Goal: Ask a question: Seek information or help from site administrators or community

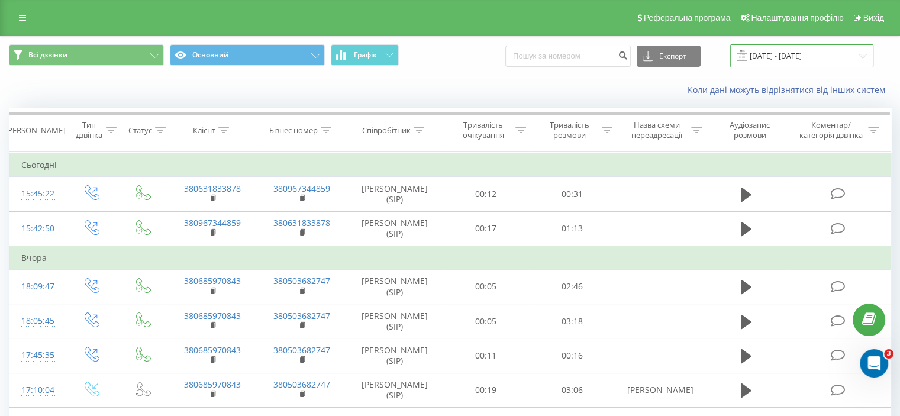
click at [788, 52] on input "[DATE] - [DATE]" at bounding box center [801, 55] width 143 height 23
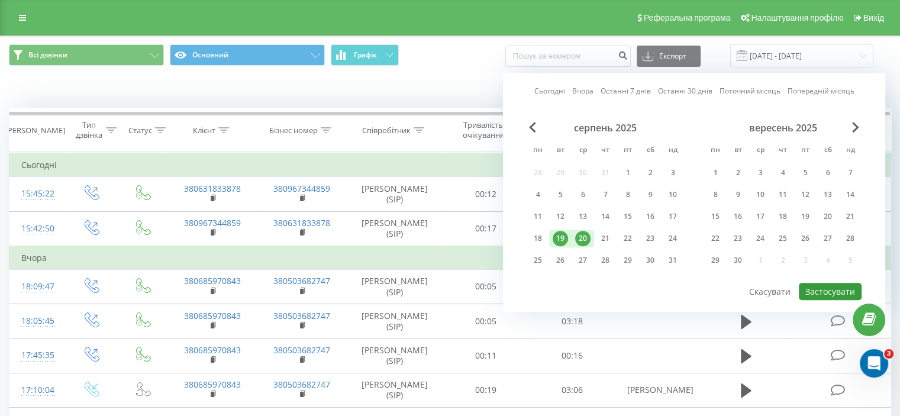
click at [842, 284] on button "Застосувати" at bounding box center [830, 291] width 63 height 17
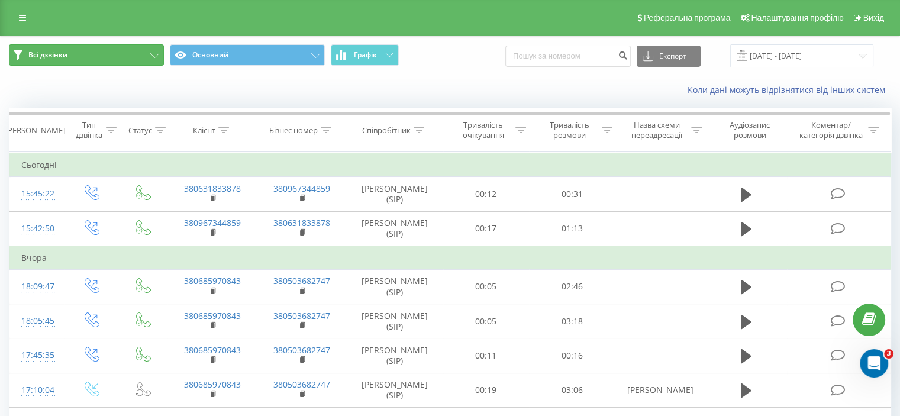
click at [140, 52] on button "Всі дзвінки" at bounding box center [86, 54] width 155 height 21
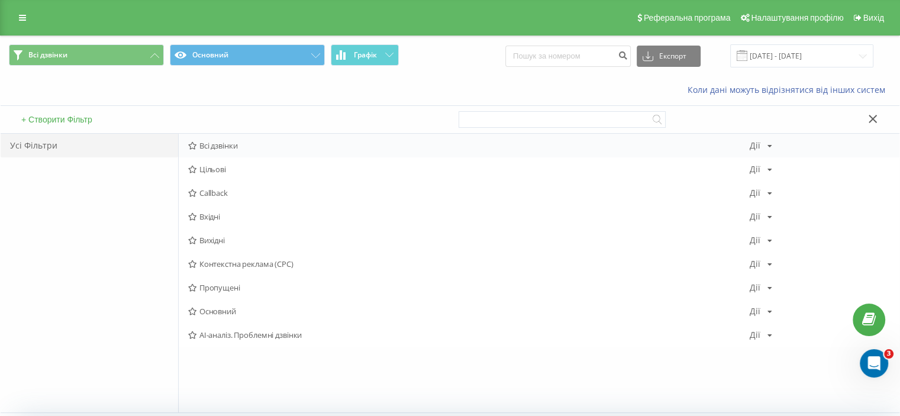
click at [227, 144] on span "Всі дзвінки" at bounding box center [469, 145] width 562 height 8
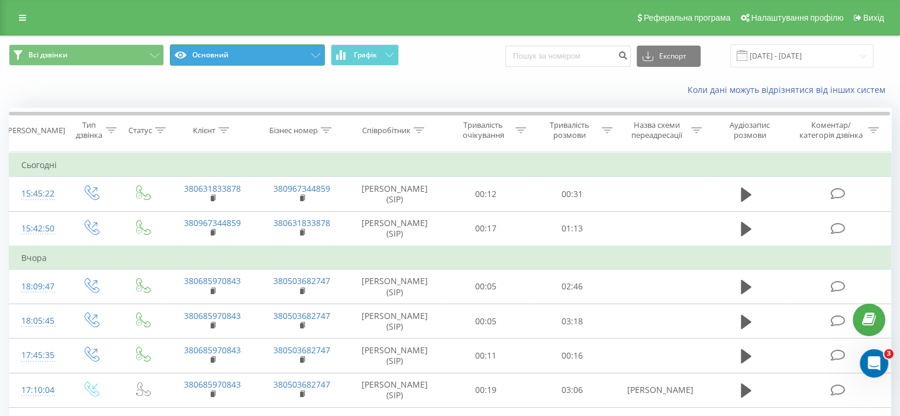
click at [316, 54] on icon at bounding box center [315, 55] width 9 height 5
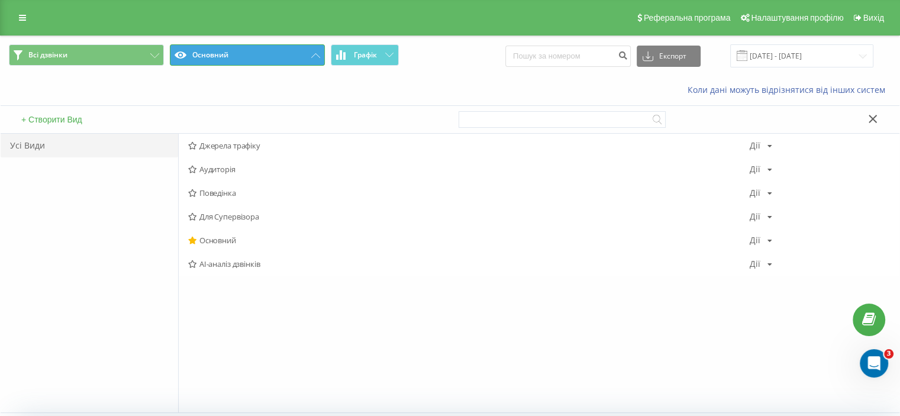
click at [315, 53] on icon at bounding box center [315, 55] width 9 height 5
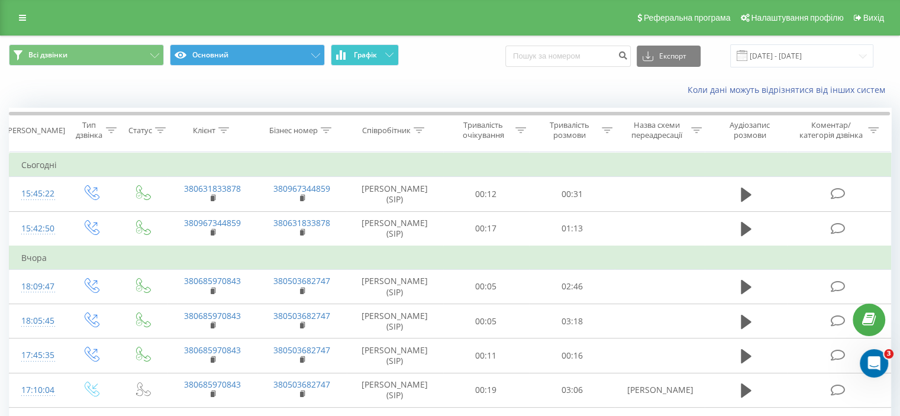
click at [362, 65] on button "Графік" at bounding box center [365, 54] width 68 height 21
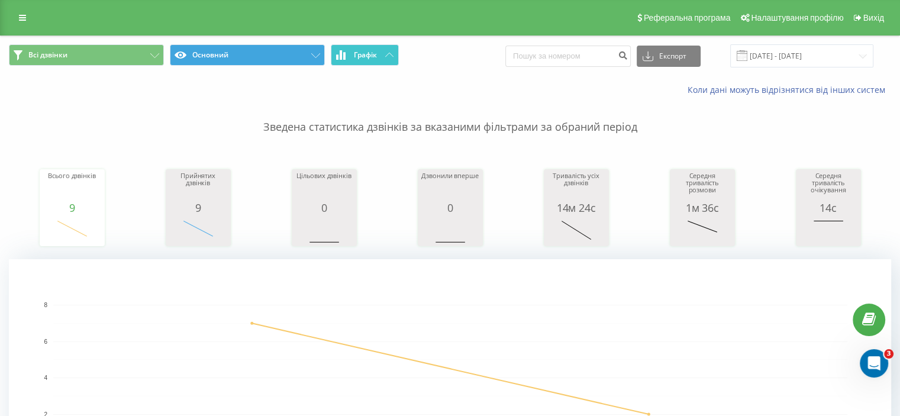
click at [366, 54] on span "Графік" at bounding box center [365, 55] width 23 height 8
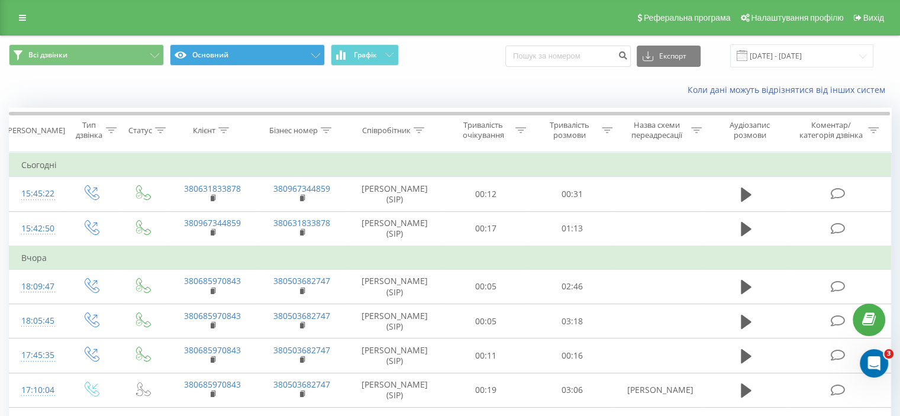
click at [150, 44] on div "Всі дзвінки Основний Графік Експорт .csv .xls .xlsx 19.08.2025 - 20.08.2025" at bounding box center [450, 56] width 899 height 40
click at [152, 50] on button "Всі дзвінки" at bounding box center [86, 54] width 155 height 21
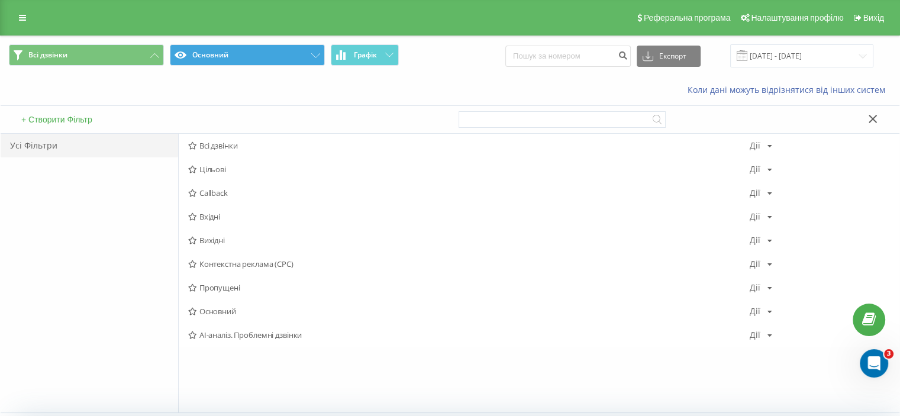
click at [208, 143] on span "Всі дзвінки" at bounding box center [469, 145] width 562 height 8
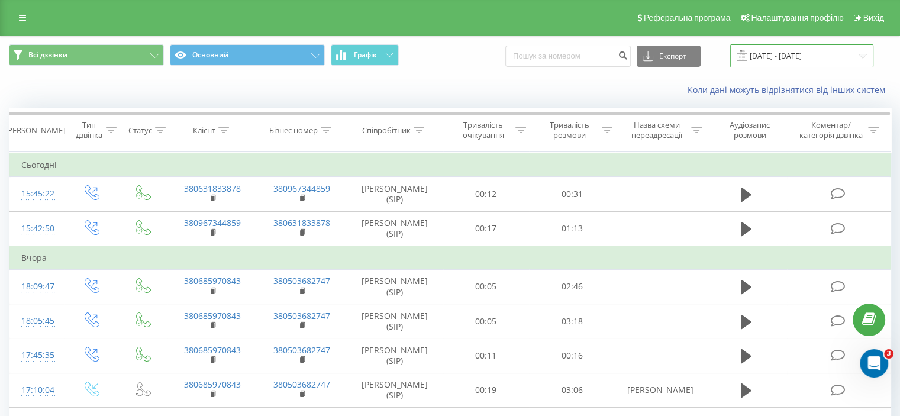
click at [807, 54] on input "19.08.2025 - 20.08.2025" at bounding box center [801, 55] width 143 height 23
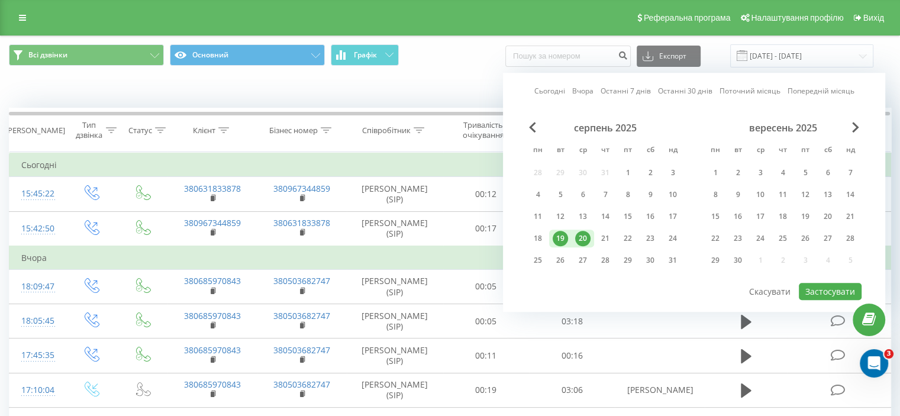
click at [582, 236] on div "20" at bounding box center [582, 238] width 15 height 15
click at [805, 288] on button "Застосувати" at bounding box center [830, 291] width 63 height 17
type input "20.08.2025 - 20.08.2025"
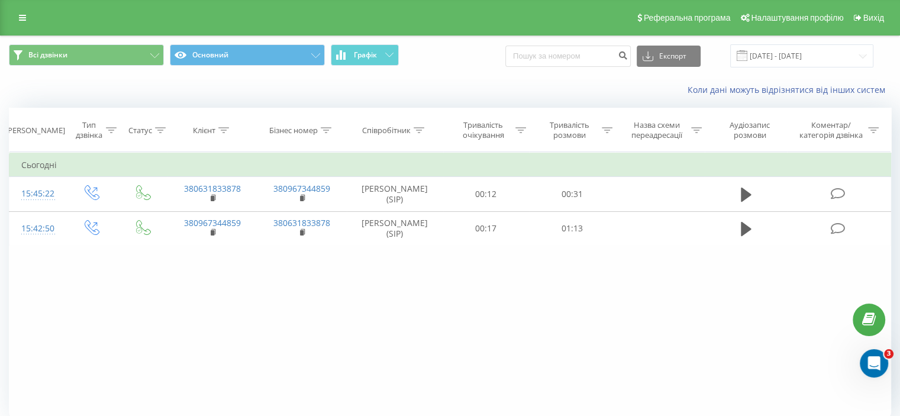
click at [759, 312] on div "Фільтрувати за умовою Дорівнює Введіть значення Скасувати OK Фільтрувати за умо…" at bounding box center [450, 285] width 882 height 266
click at [872, 358] on icon "Відкрити програму для спілкування Intercom" at bounding box center [873, 362] width 20 height 20
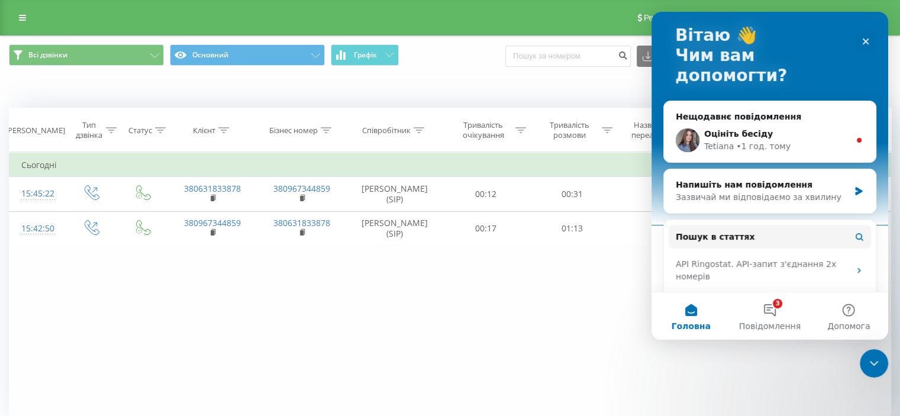
scroll to position [178, 0]
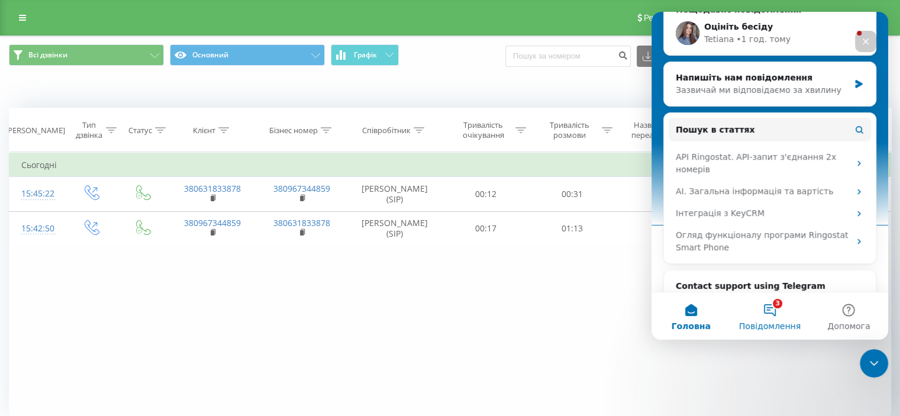
click at [775, 313] on button "3 Повідомлення" at bounding box center [769, 315] width 79 height 47
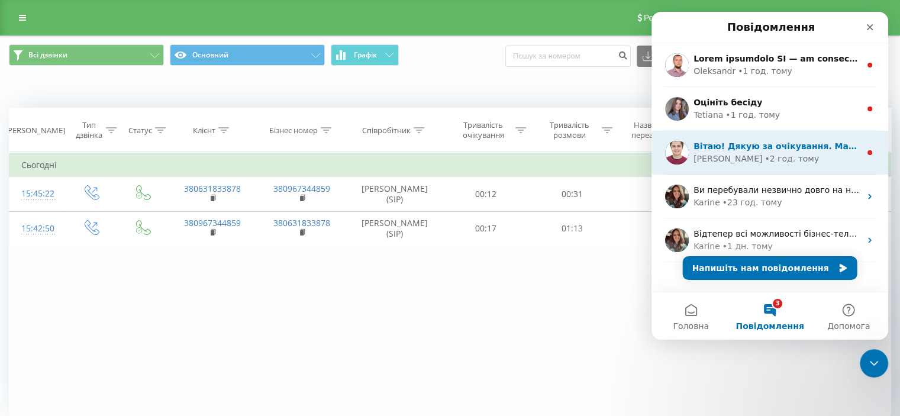
click at [824, 162] on div "Artur • 2 год. тому" at bounding box center [777, 159] width 167 height 12
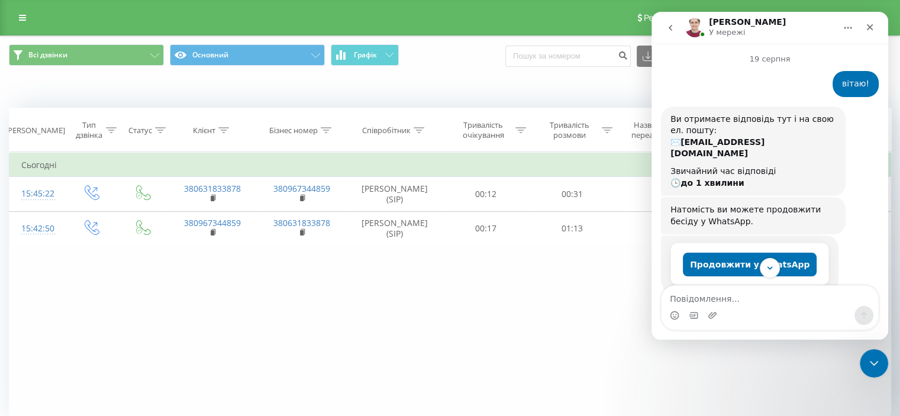
scroll to position [76, 0]
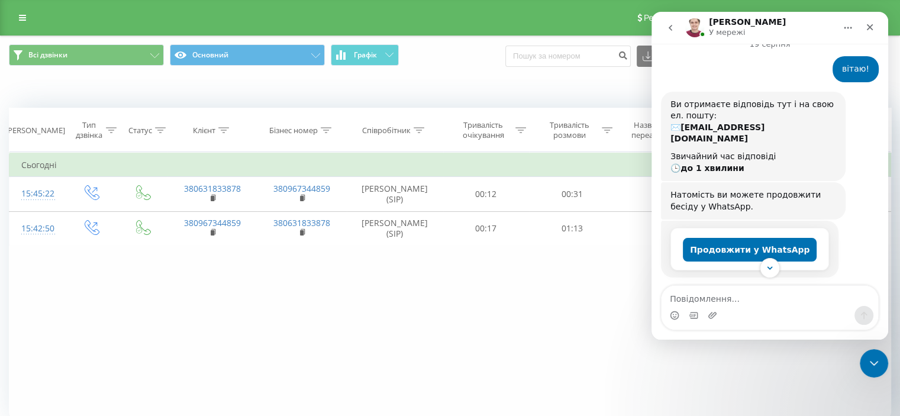
click at [671, 24] on icon "go back" at bounding box center [670, 27] width 9 height 9
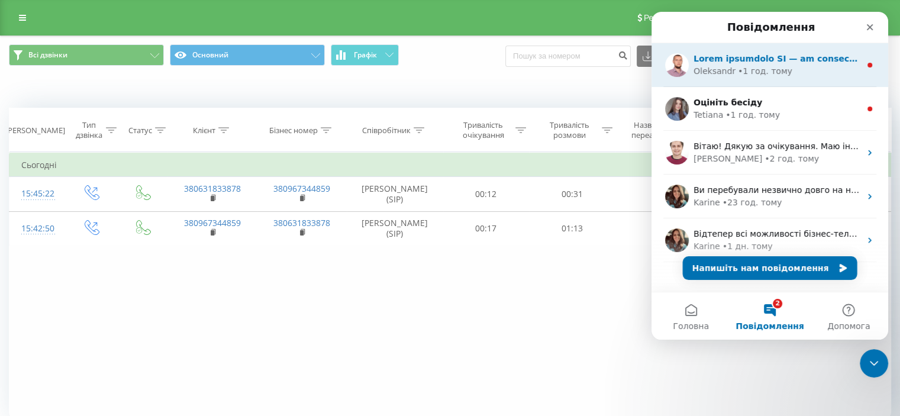
scroll to position [0, 0]
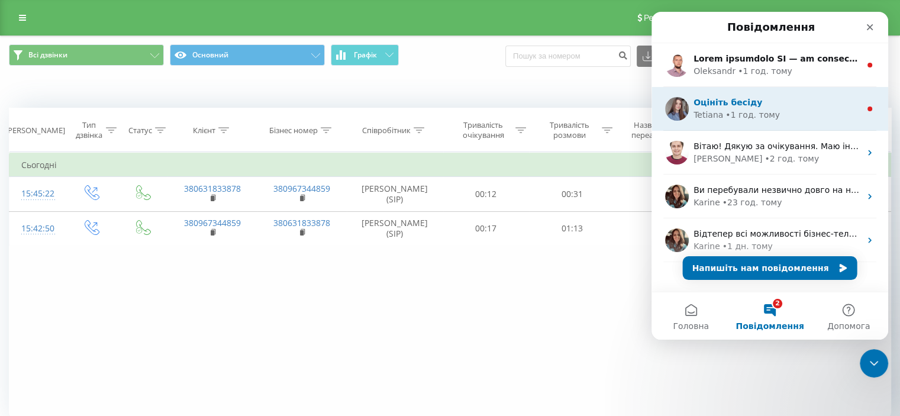
click at [730, 119] on div "• 1 год. тому" at bounding box center [753, 115] width 54 height 12
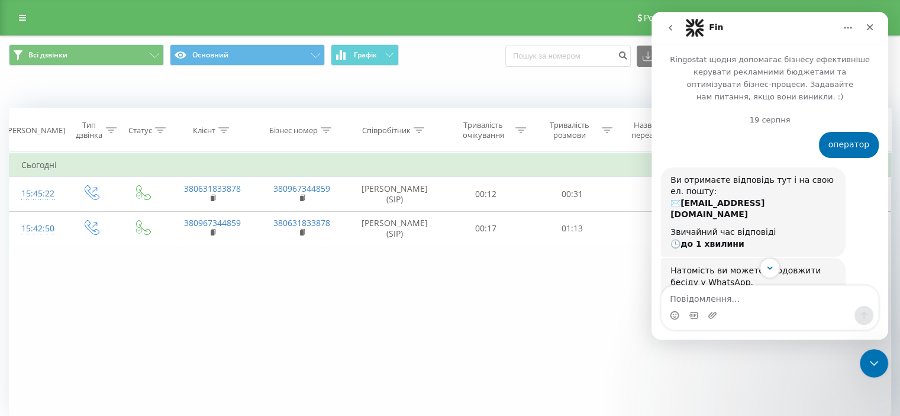
click at [668, 30] on icon "go back" at bounding box center [670, 27] width 9 height 9
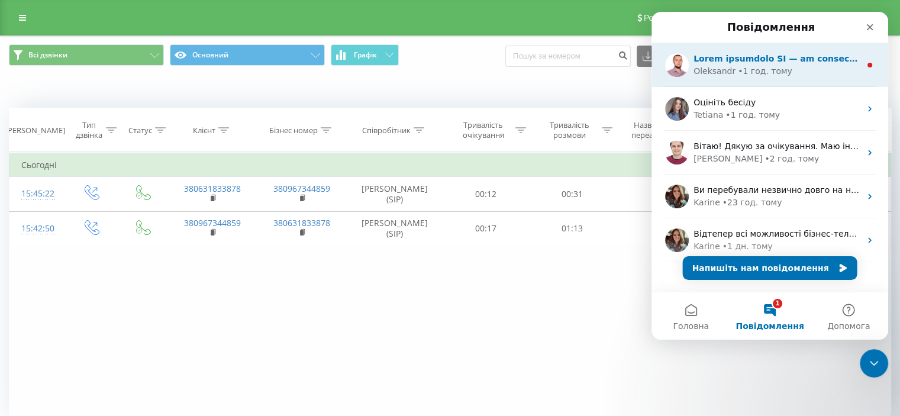
click at [801, 66] on div "Oleksandr • 1 год. тому" at bounding box center [777, 71] width 167 height 12
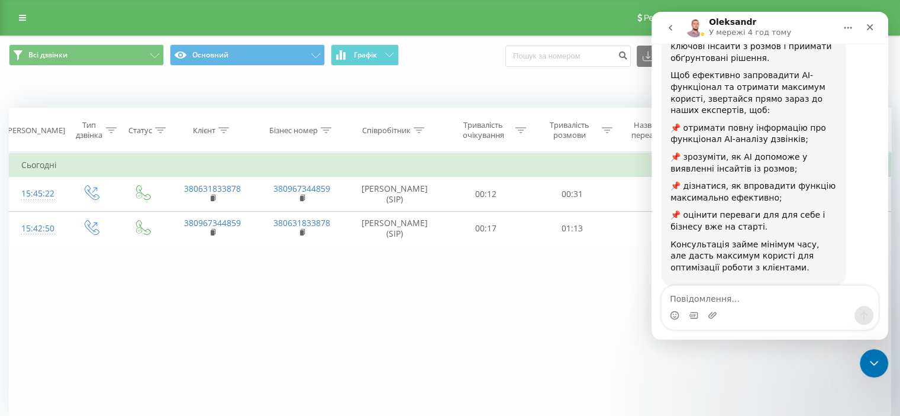
scroll to position [204, 0]
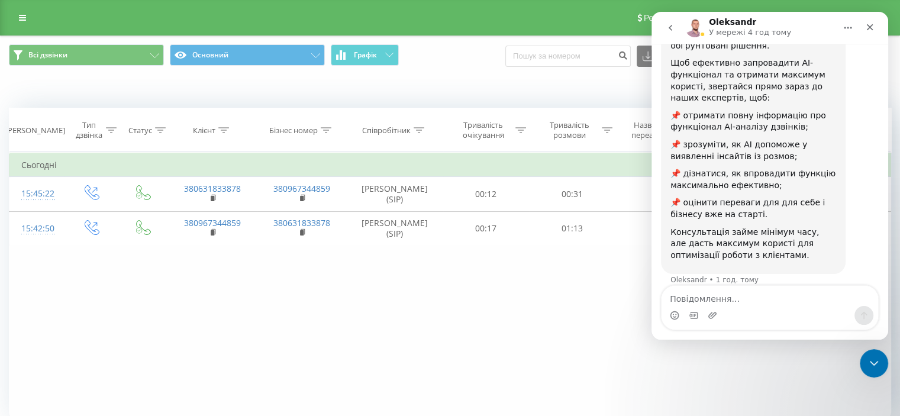
click at [670, 34] on button "go back" at bounding box center [670, 28] width 22 height 22
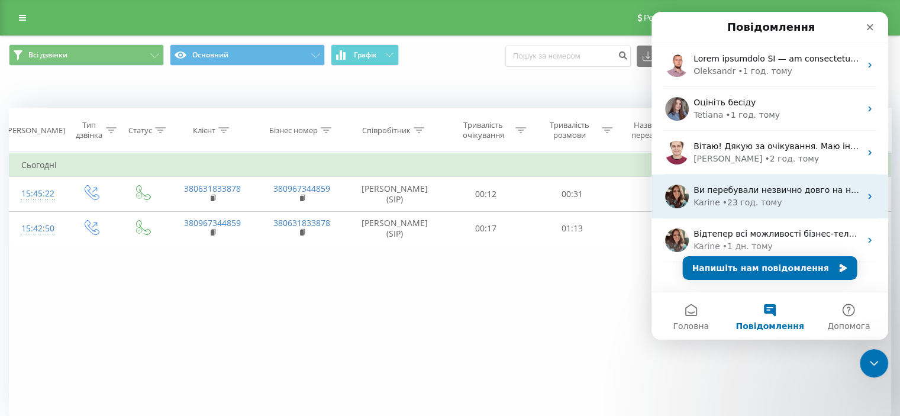
scroll to position [17, 0]
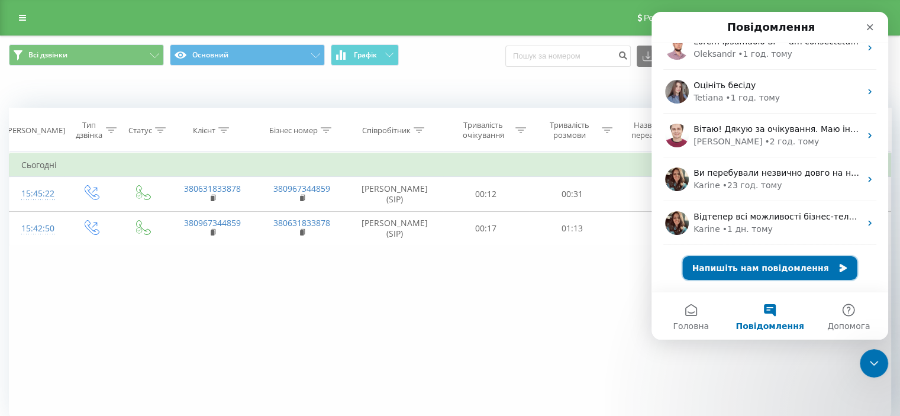
click at [771, 270] on button "Напишіть нам повідомлення" at bounding box center [770, 268] width 175 height 24
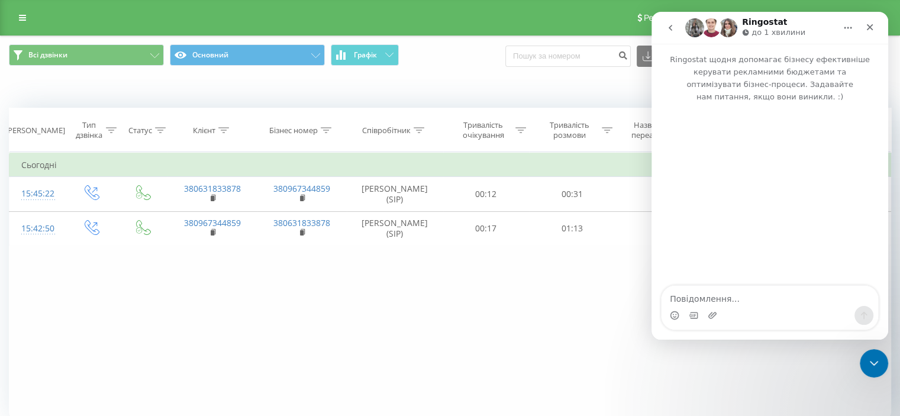
scroll to position [0, 0]
click at [755, 305] on textarea "Повідомлення..." at bounding box center [770, 296] width 217 height 20
type textarea "оператор"
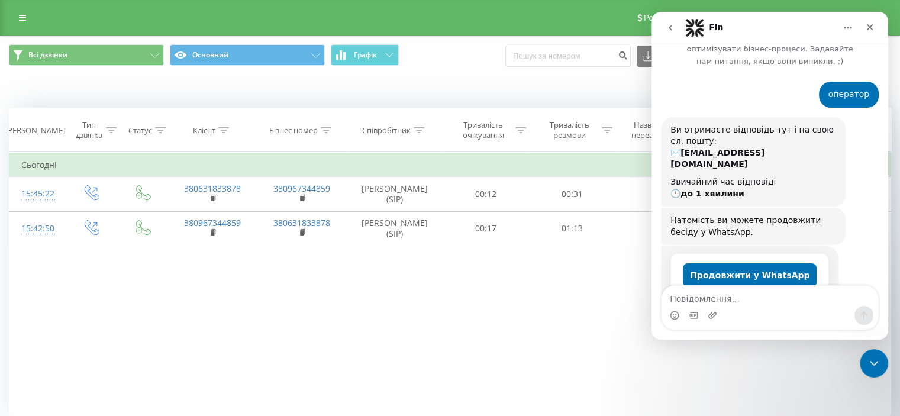
scroll to position [53, 0]
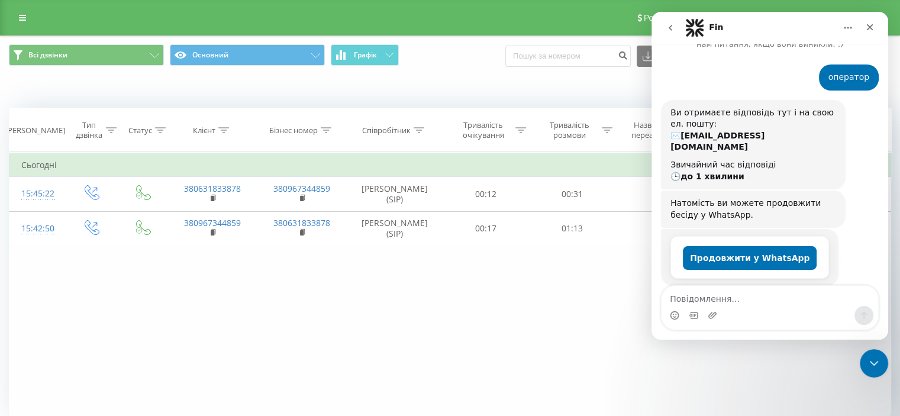
click at [779, 312] on div "Месенджер Intercom" at bounding box center [770, 315] width 217 height 19
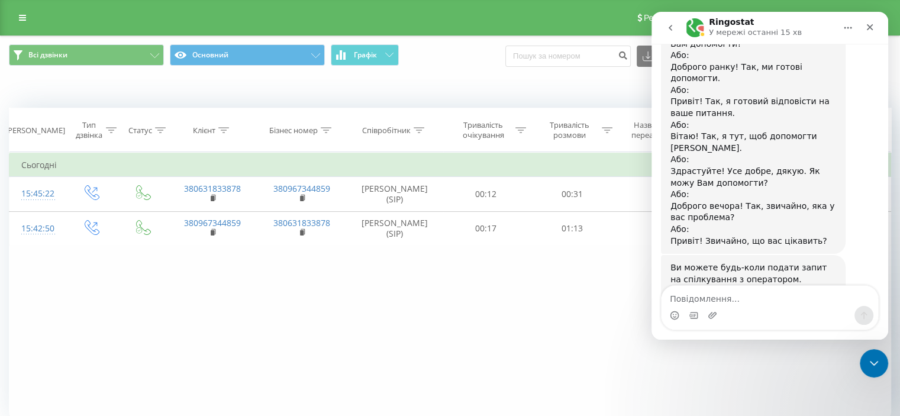
scroll to position [433, 0]
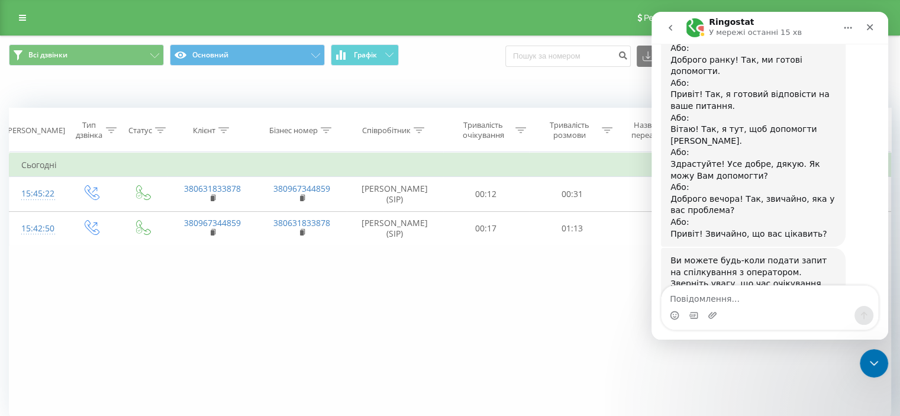
drag, startPoint x: 766, startPoint y: 247, endPoint x: 674, endPoint y: 248, distance: 92.3
click at [674, 255] on div "Ви можете будь-коли подати запит на спілкування з оператором. Зверніть увагу, щ…" at bounding box center [754, 290] width 166 height 70
copy div "Зв'язатись з оператором"
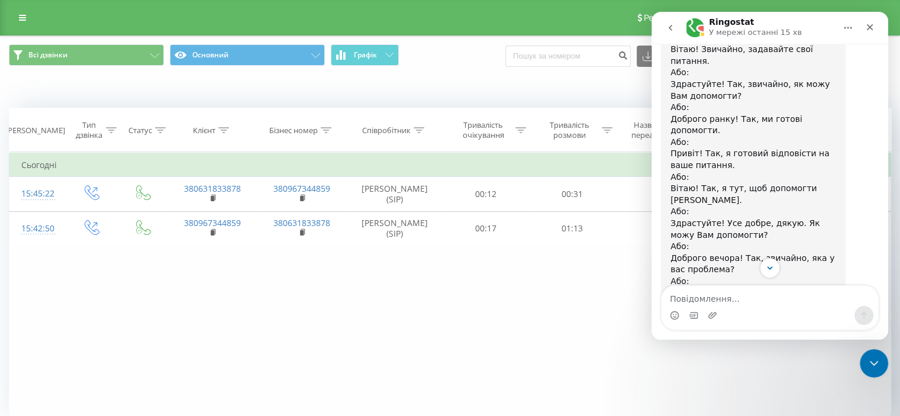
scroll to position [196, 0]
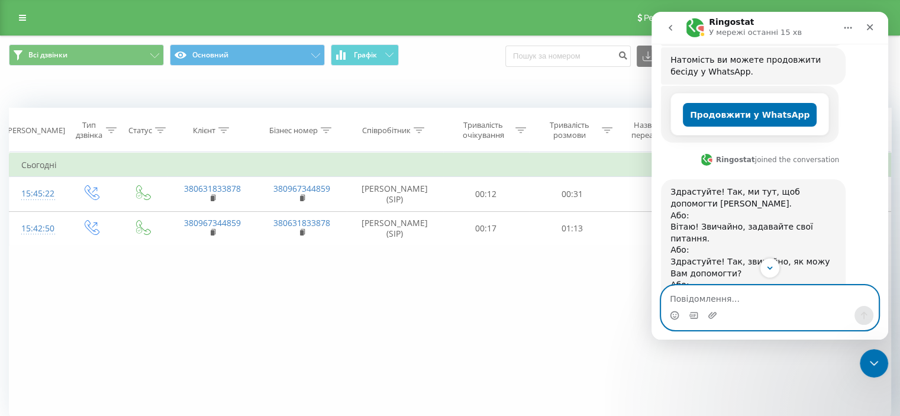
click at [755, 301] on textarea "Повідомлення..." at bounding box center [770, 296] width 217 height 20
paste textarea "Зв'язатись з оператором"
type textarea "Зв'язатись з оператором"
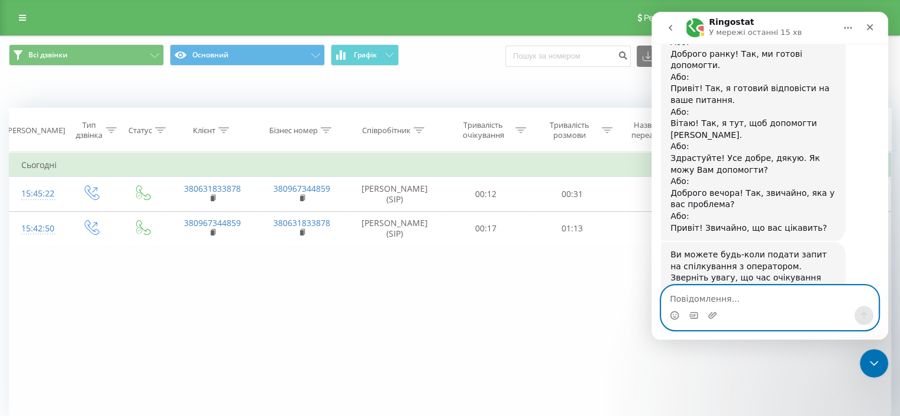
scroll to position [468, 0]
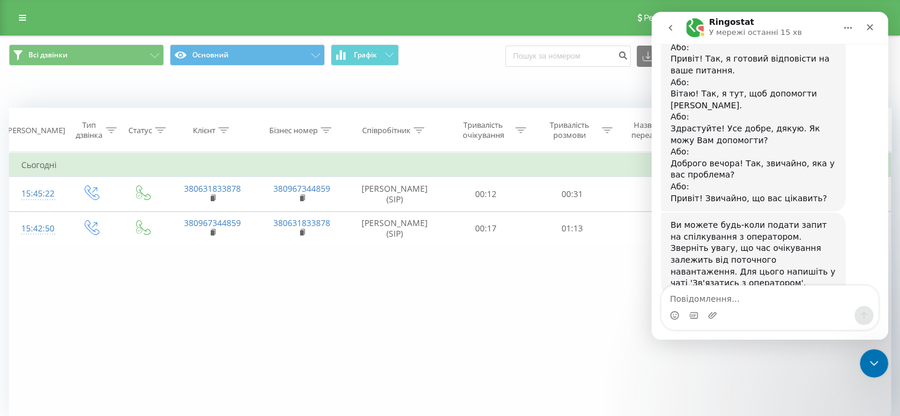
click at [450, 337] on div "Фільтрувати за умовою Дорівнює Введіть значення Скасувати OK Фільтрувати за умо…" at bounding box center [450, 285] width 882 height 266
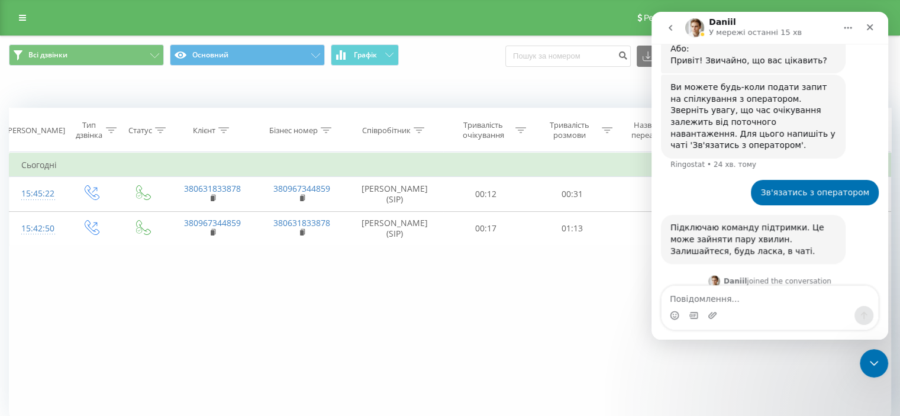
scroll to position [613, 0]
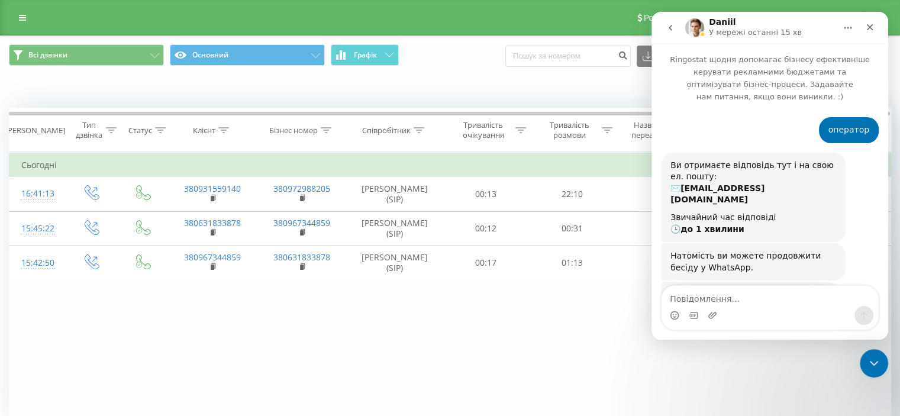
scroll to position [601, 0]
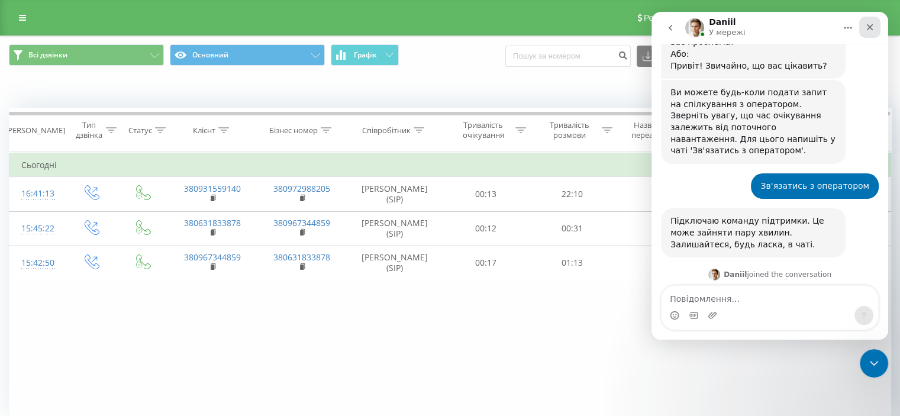
click at [874, 25] on icon "Закрити" at bounding box center [869, 26] width 9 height 9
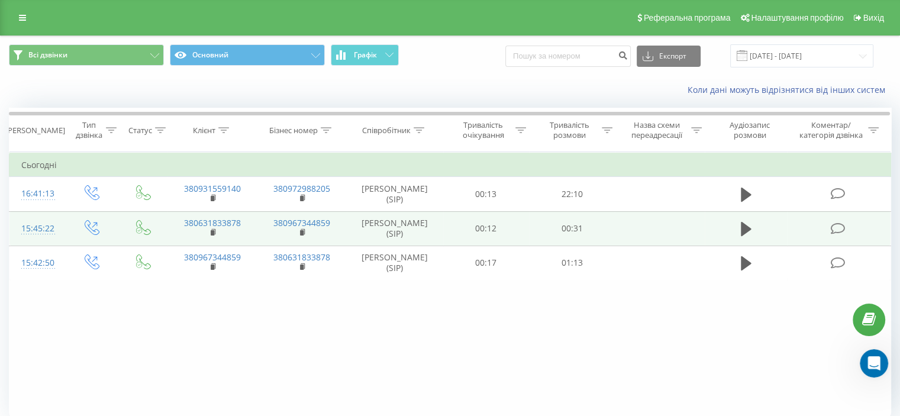
scroll to position [600, 0]
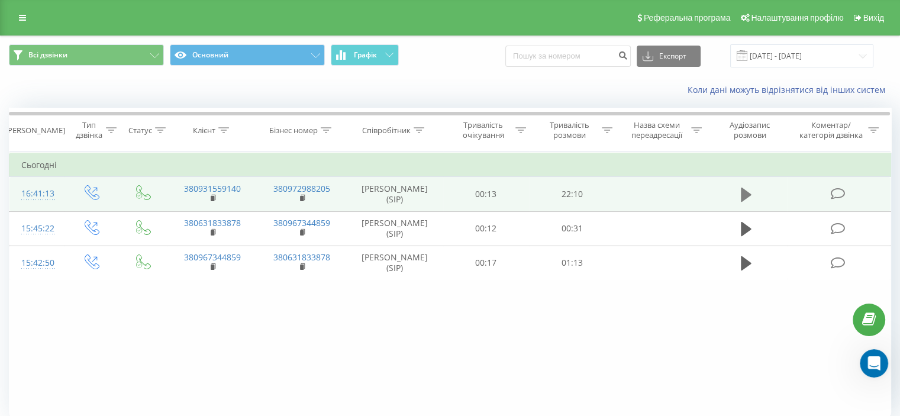
click at [746, 194] on icon at bounding box center [746, 195] width 11 height 14
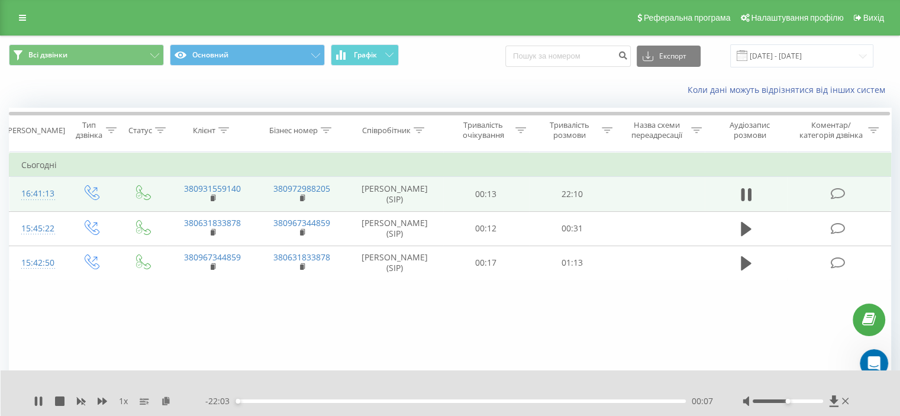
click at [820, 401] on div at bounding box center [788, 401] width 70 height 4
click at [826, 400] on div at bounding box center [797, 401] width 109 height 12
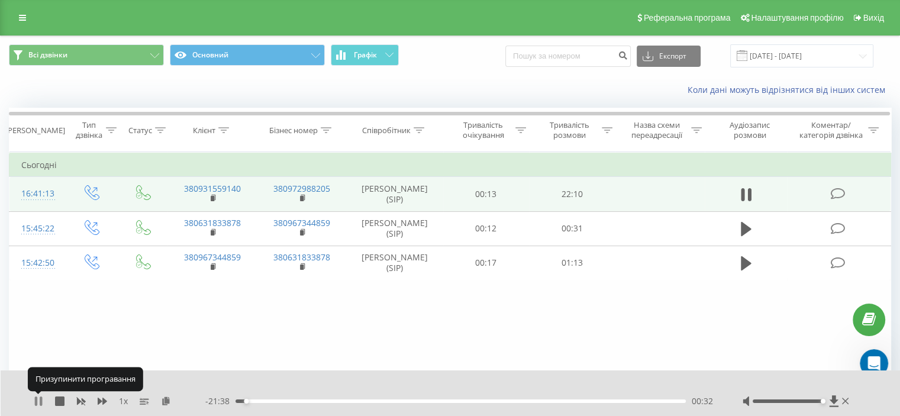
click at [36, 400] on icon at bounding box center [36, 401] width 2 height 9
click at [33, 401] on div "1 x - 21:38 00:32 00:32" at bounding box center [451, 393] width 900 height 46
click at [38, 402] on icon at bounding box center [38, 401] width 7 height 9
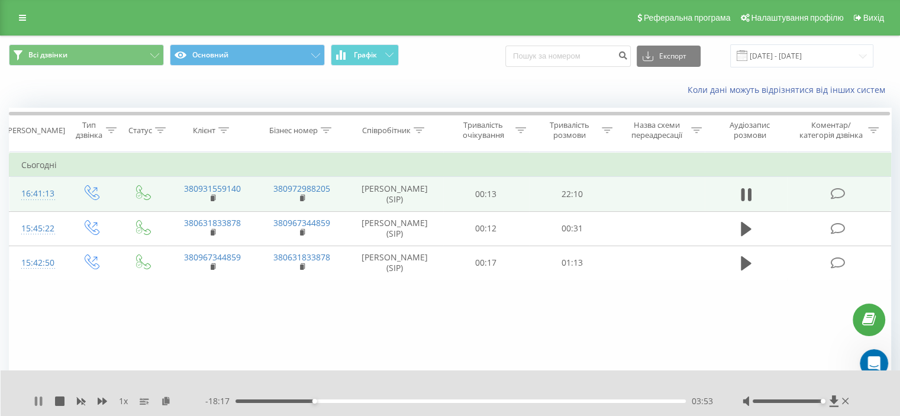
click at [37, 401] on icon at bounding box center [36, 401] width 2 height 9
click at [33, 405] on div "1 x - 18:17 03:53 03:53" at bounding box center [451, 393] width 900 height 46
click at [37, 404] on icon at bounding box center [38, 401] width 7 height 9
drag, startPoint x: 250, startPoint y: 189, endPoint x: 194, endPoint y: 191, distance: 56.3
click at [194, 191] on td "380931559140" at bounding box center [211, 194] width 89 height 34
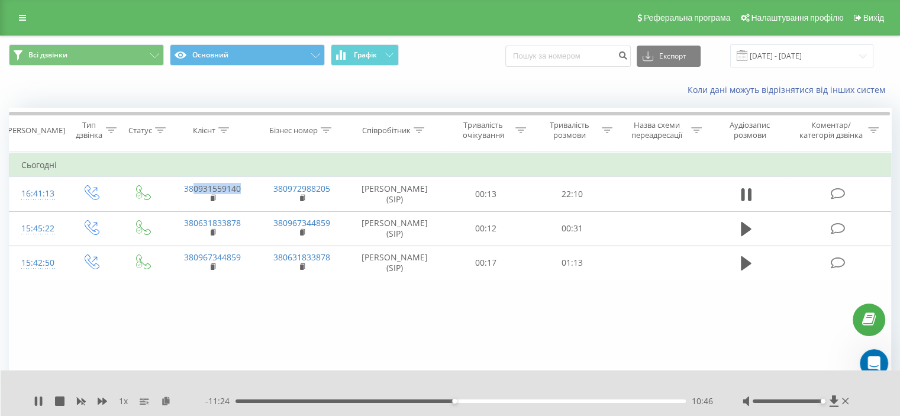
copy link "0931559140"
click at [543, 312] on div "Фільтрувати за умовою Дорівнює Введіть значення Скасувати OK Фільтрувати за умо…" at bounding box center [450, 285] width 882 height 266
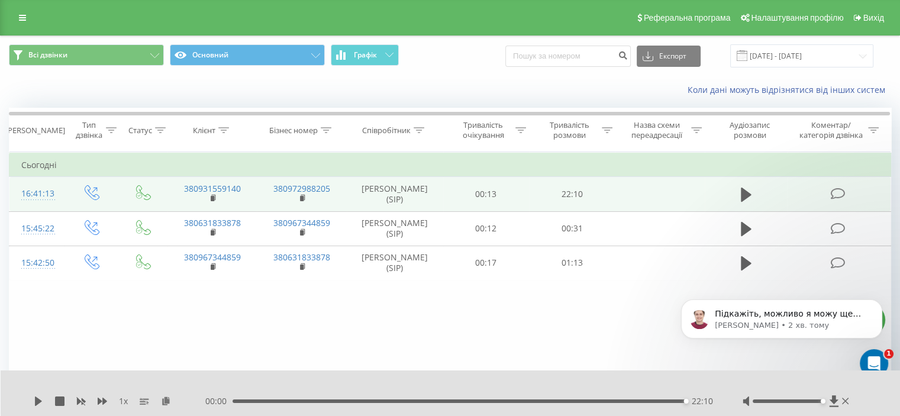
scroll to position [0, 0]
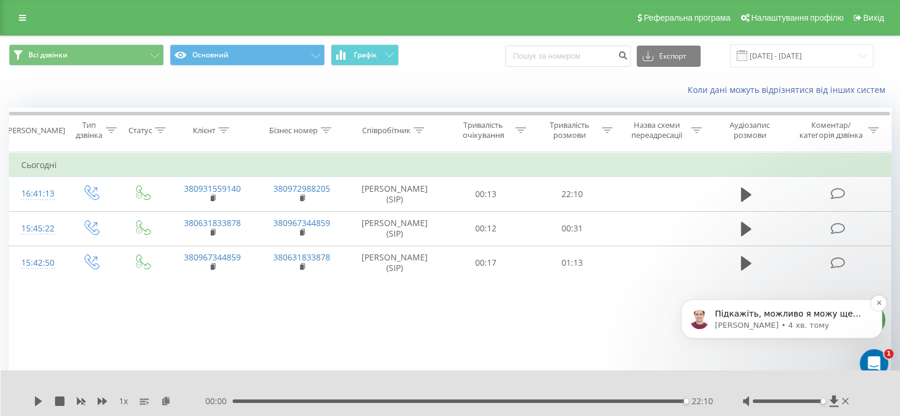
click at [776, 313] on p "Підкажіть, можливо я можу ще чимось вам допомогти наразі?" at bounding box center [791, 314] width 153 height 12
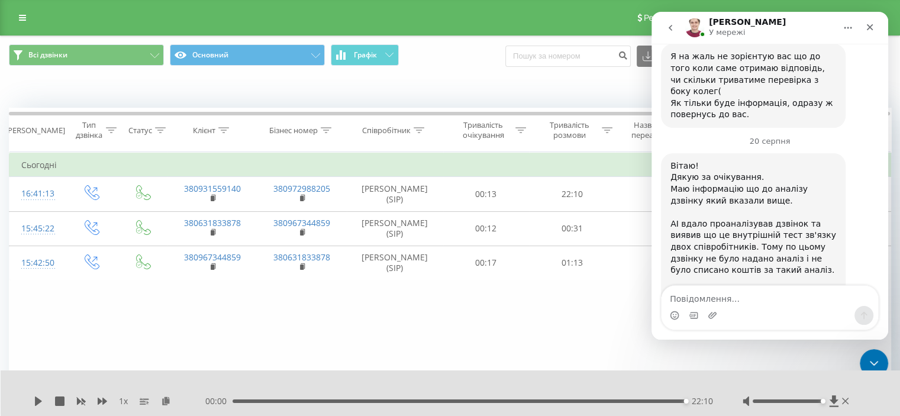
scroll to position [2476, 0]
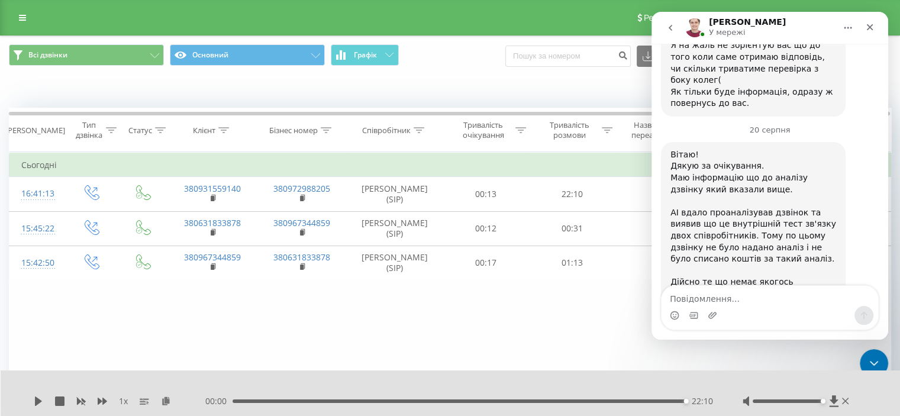
click at [728, 302] on textarea "Повідомлення..." at bounding box center [770, 296] width 217 height 20
type textarea "так"
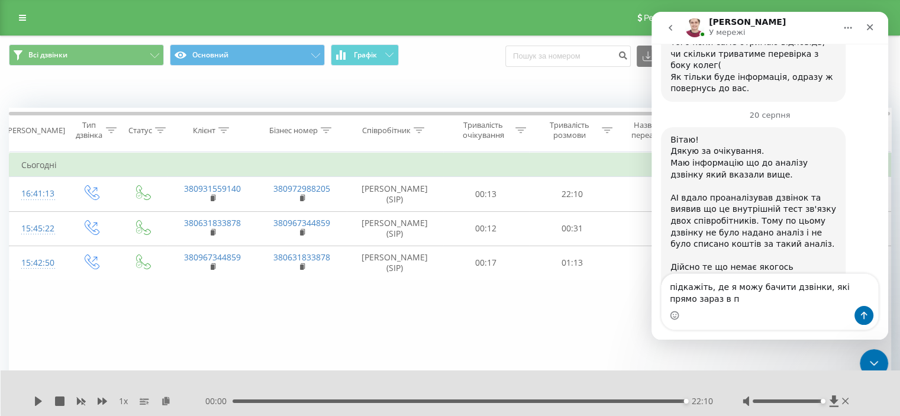
scroll to position [2503, 0]
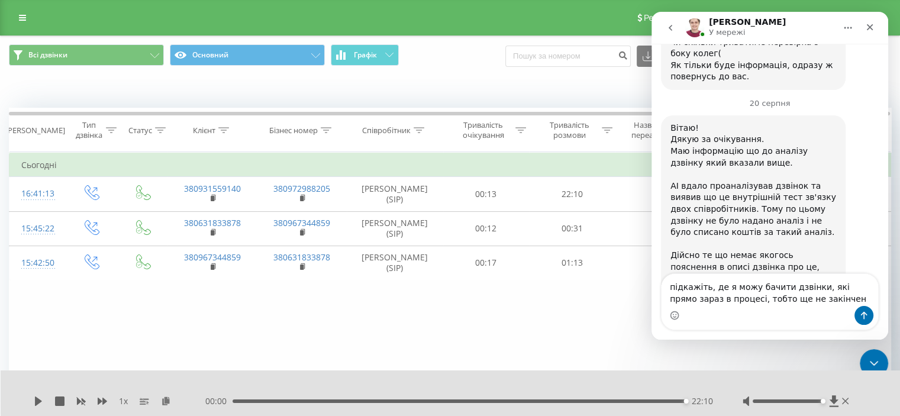
type textarea "підкажіть, де я можу бачити дзвінки, які прямо зараз в процесі, тобто ще не зак…"
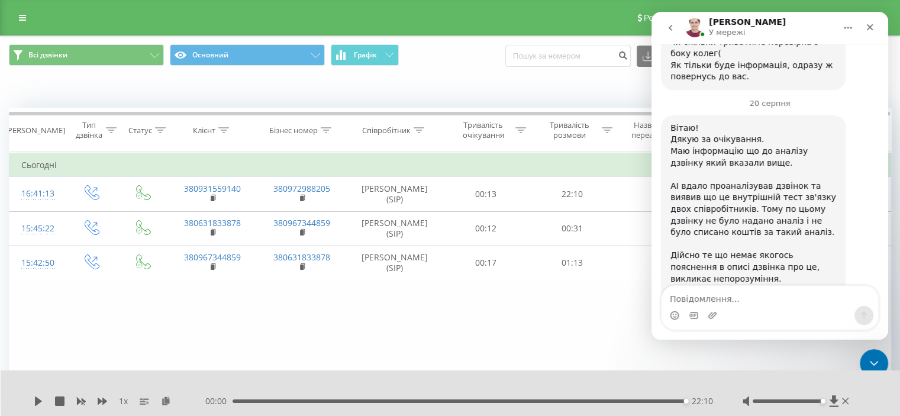
scroll to position [2541, 0]
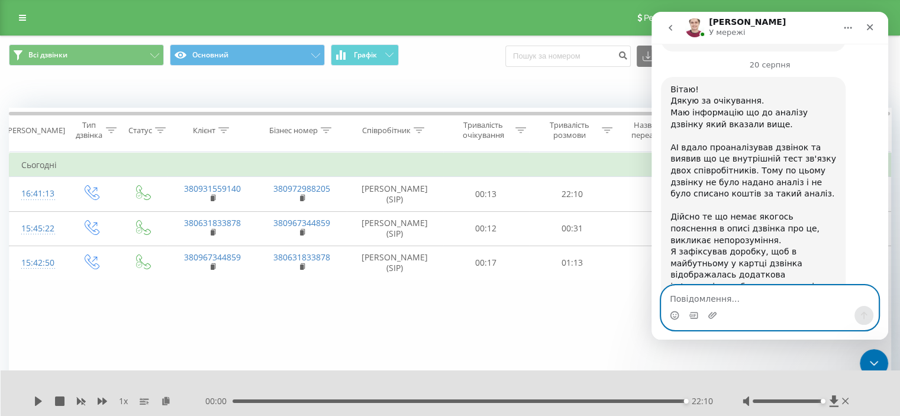
click at [684, 296] on textarea "Повідомлення..." at bounding box center [770, 296] width 217 height 20
paste textarea "https://reports.ringostat.com/"
type textarea "Саме в кабінеті https://reports.ringostat.com/"
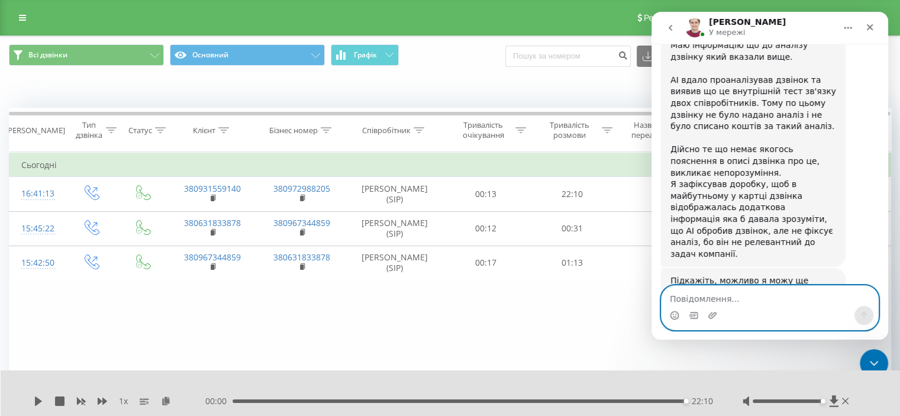
scroll to position [2691, 0]
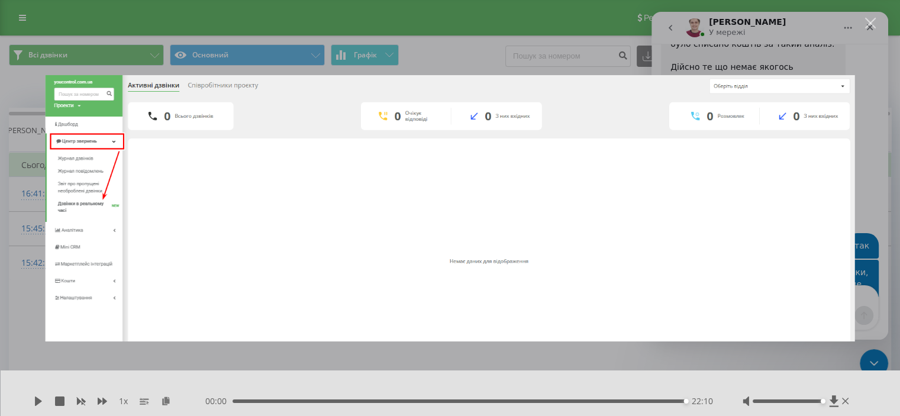
click at [430, 36] on div "Месенджер Intercom" at bounding box center [450, 208] width 900 height 416
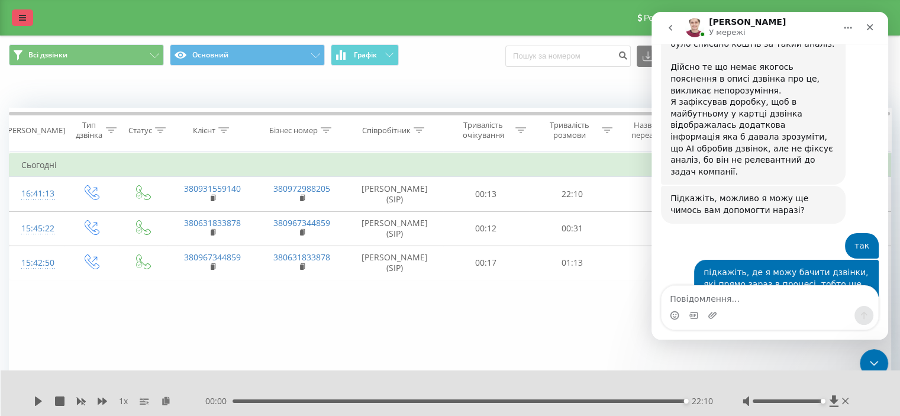
click at [13, 17] on link at bounding box center [22, 17] width 21 height 17
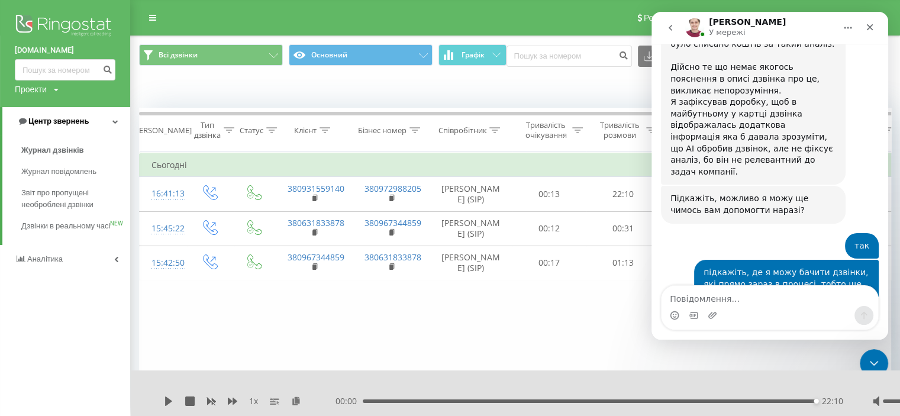
click at [68, 117] on span "Центр звернень" at bounding box center [58, 121] width 60 height 9
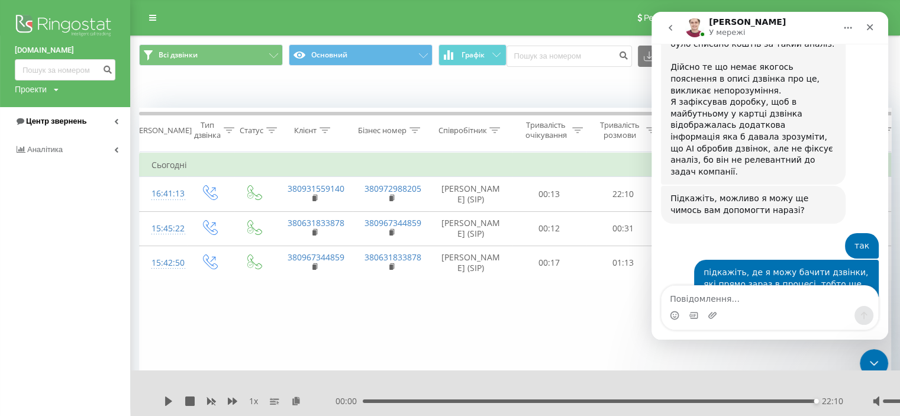
click at [78, 121] on span "Центр звернень" at bounding box center [56, 121] width 60 height 9
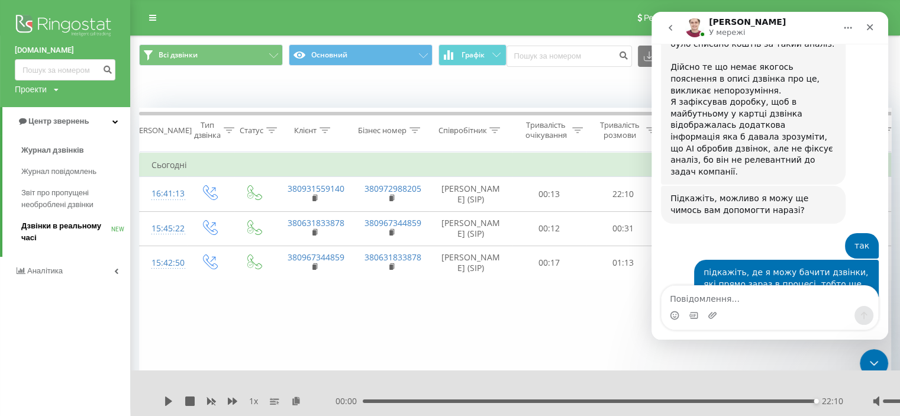
click at [74, 225] on span "Дзвінки в реальному часі" at bounding box center [66, 232] width 90 height 24
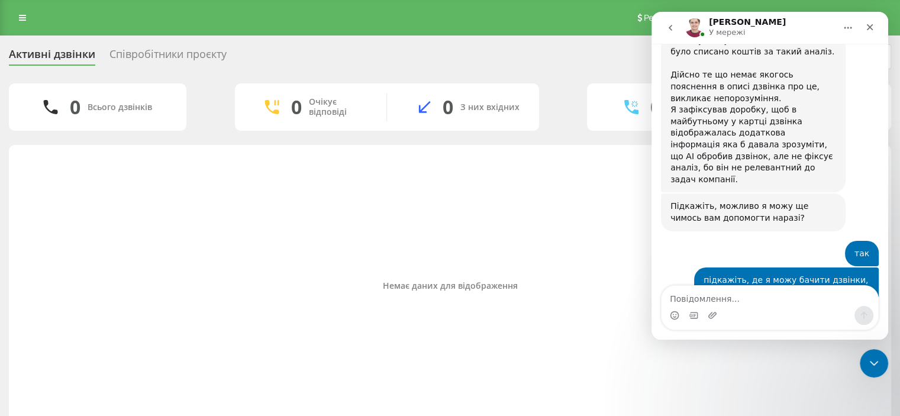
scroll to position [2691, 0]
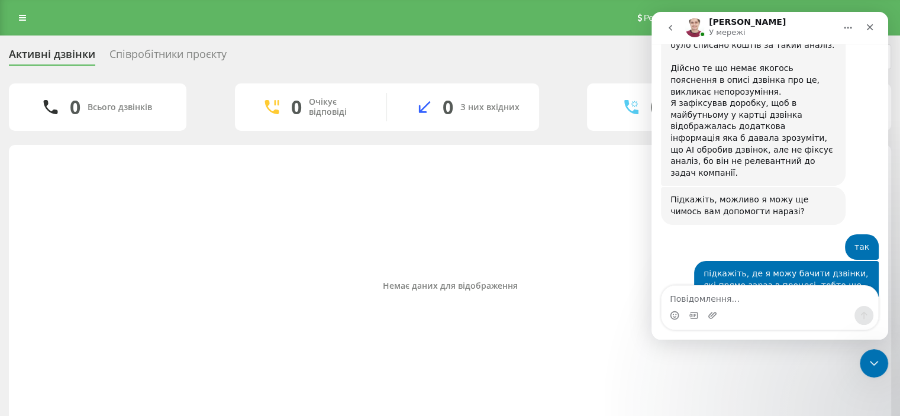
click at [127, 54] on div "Співробітники проєкту" at bounding box center [167, 57] width 117 height 18
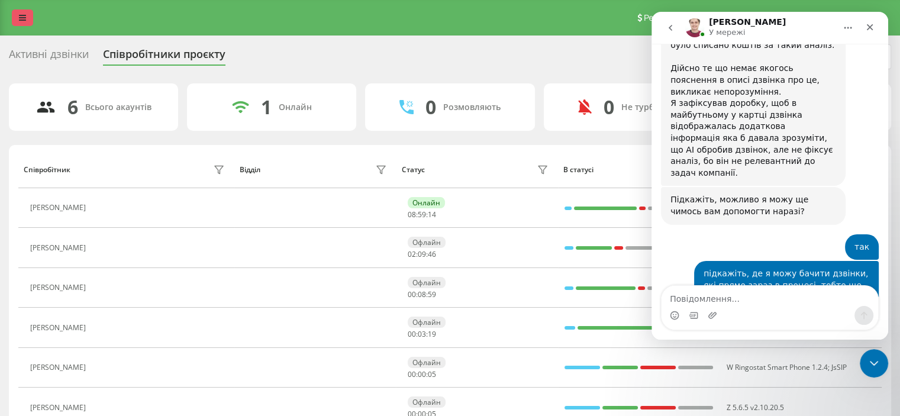
click at [20, 24] on link at bounding box center [22, 17] width 21 height 17
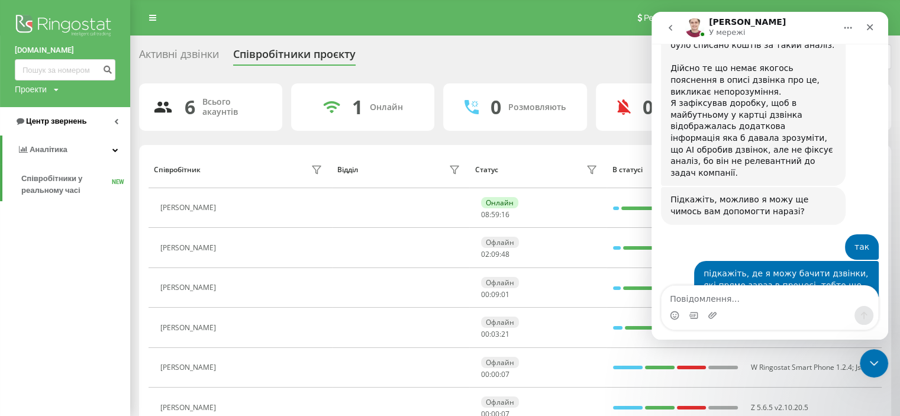
click at [55, 124] on span "Центр звернень" at bounding box center [56, 121] width 60 height 9
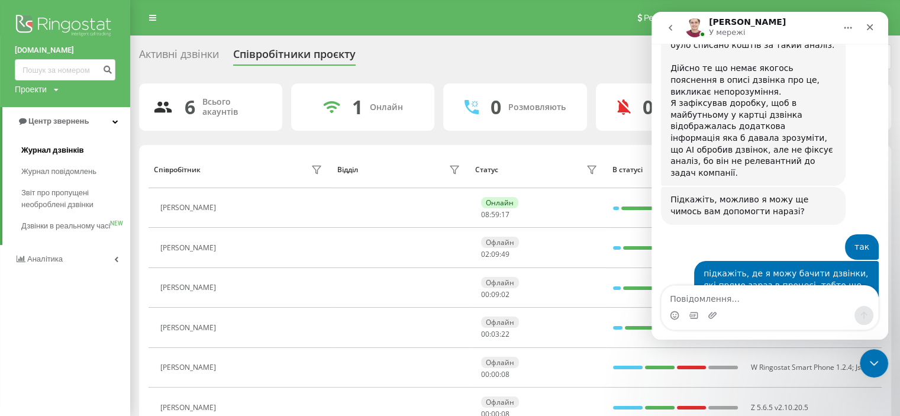
click at [58, 152] on span "Журнал дзвінків" at bounding box center [52, 150] width 63 height 12
click at [851, 27] on icon "Головна" at bounding box center [847, 27] width 9 height 9
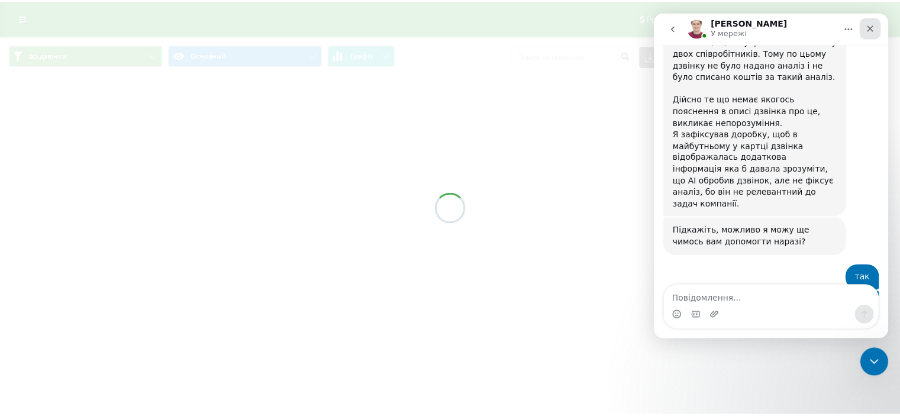
scroll to position [2691, 0]
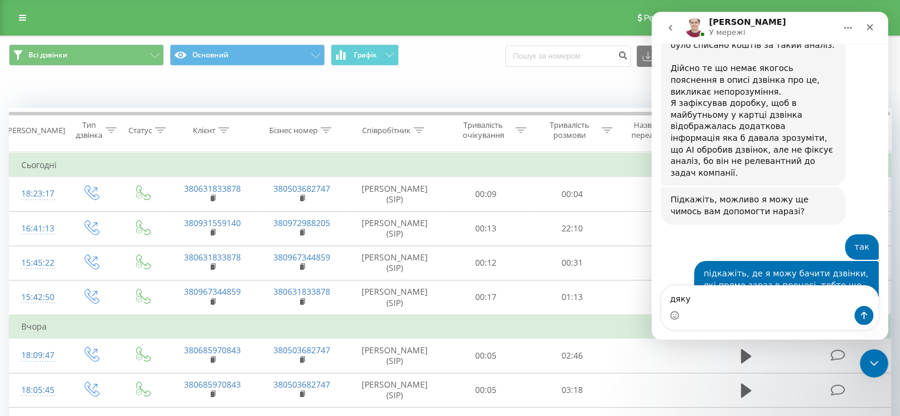
type textarea "дякую"
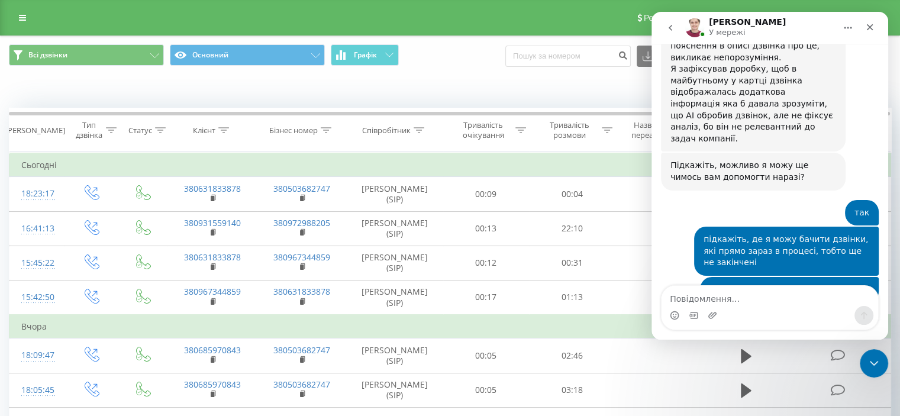
scroll to position [2726, 0]
click at [867, 27] on icon "Закрити" at bounding box center [869, 26] width 9 height 9
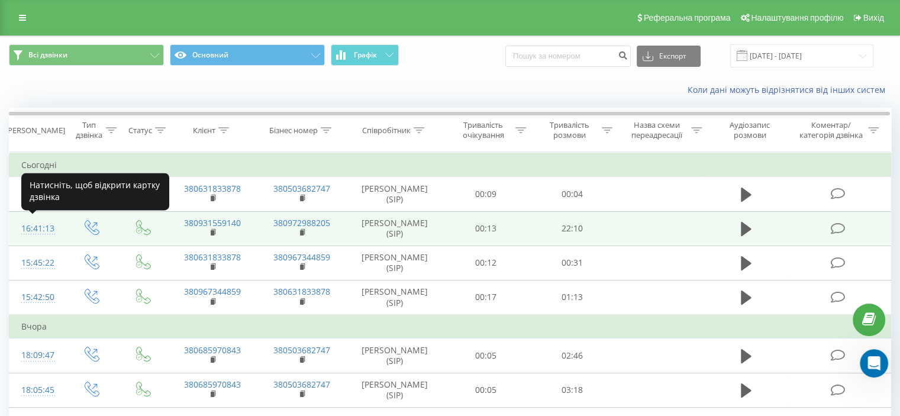
click at [48, 227] on div "16:41:13" at bounding box center [36, 228] width 31 height 23
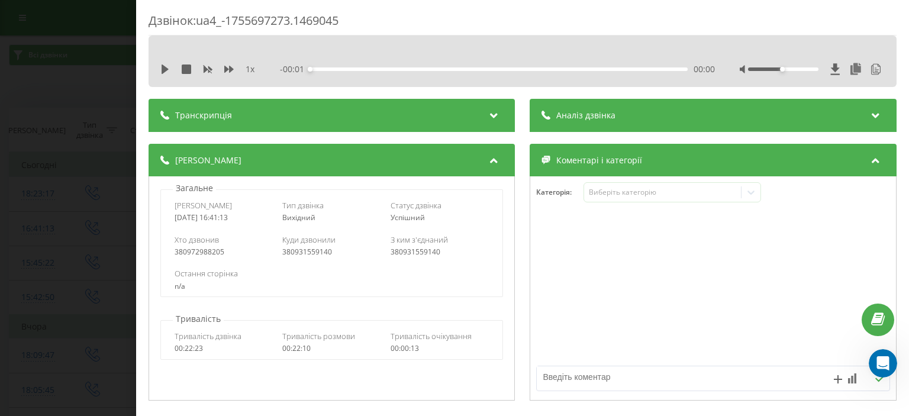
scroll to position [2771, 0]
click at [549, 120] on div "Аналіз дзвінка" at bounding box center [579, 115] width 74 height 12
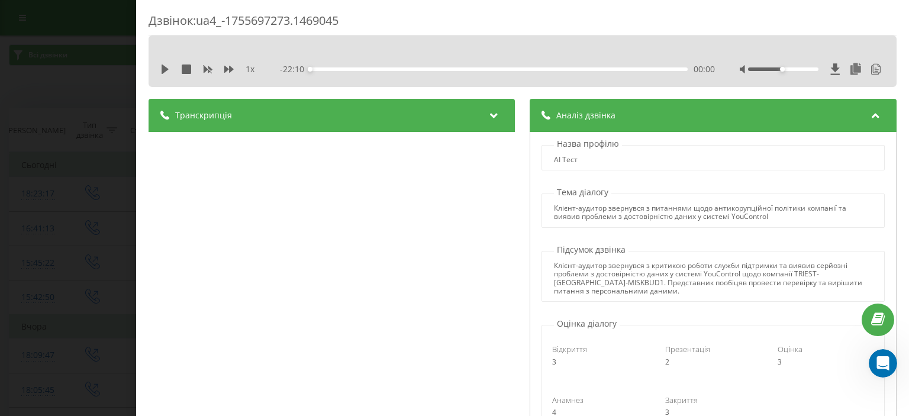
click at [491, 113] on icon at bounding box center [494, 114] width 14 height 12
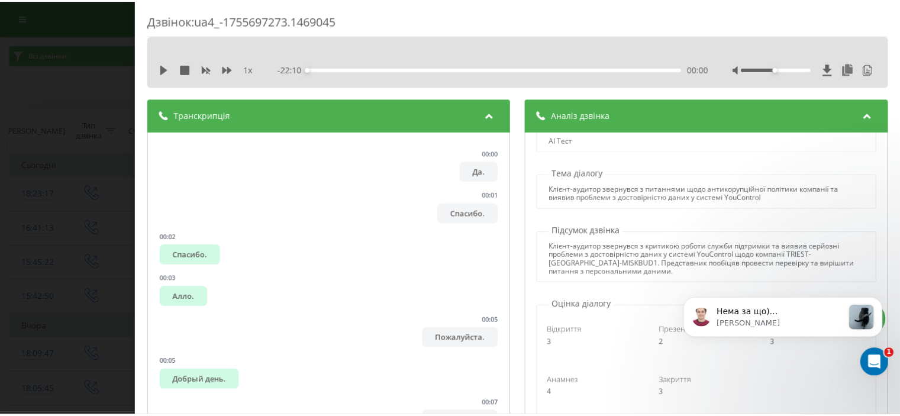
scroll to position [0, 0]
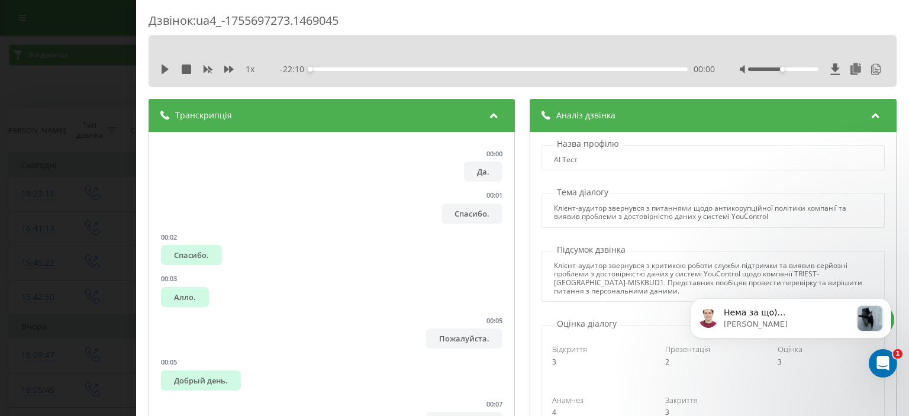
click at [59, 56] on div "Дзвінок : ua4_-1755697273.1469045 1 x - 22:10 00:00 00:00 Транскрипція 00:00 Да…" at bounding box center [454, 208] width 909 height 416
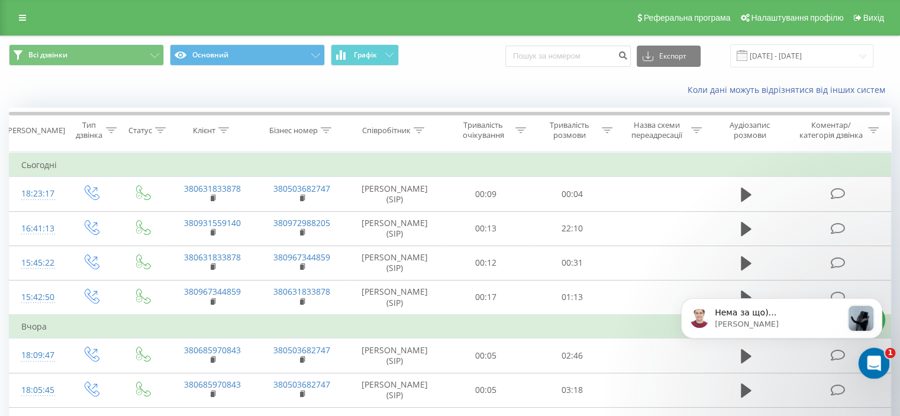
click at [874, 357] on icon "Відкрити програму для спілкування Intercom" at bounding box center [873, 362] width 20 height 20
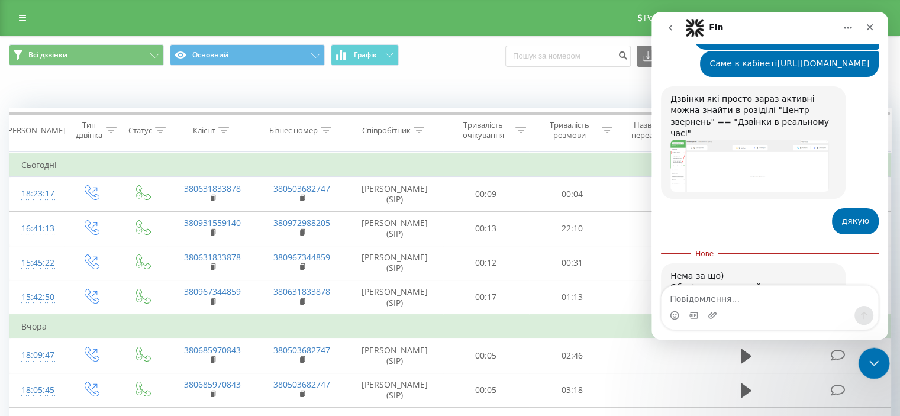
scroll to position [2958, 0]
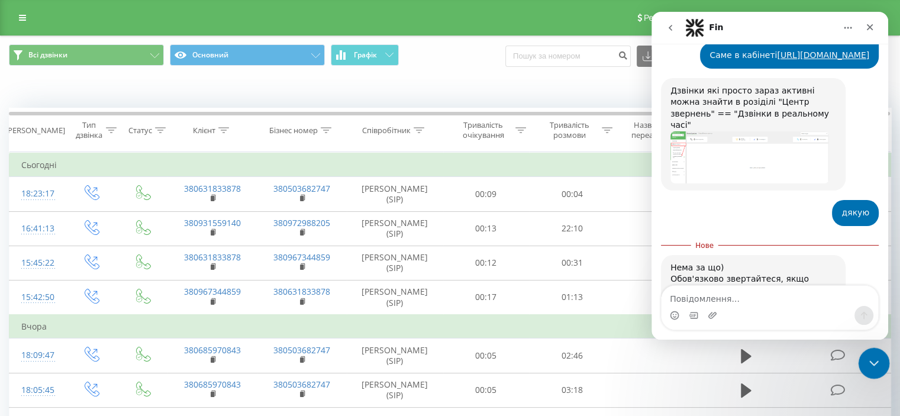
click at [875, 356] on icon "Закрити програму для спілкування Intercom" at bounding box center [872, 361] width 14 height 14
